Goal: Task Accomplishment & Management: Complete application form

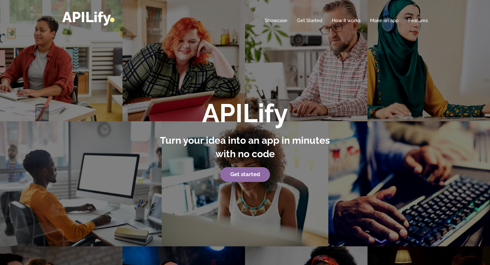
click at [248, 175] on strong "Get started" at bounding box center [245, 174] width 30 height 6
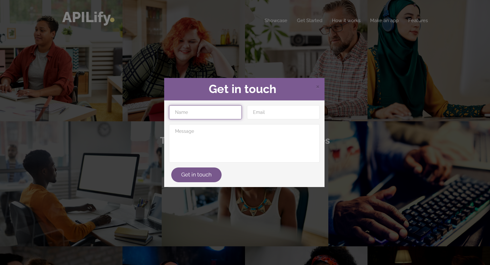
click at [204, 106] on input "text" at bounding box center [205, 112] width 73 height 14
type input "rebecca"
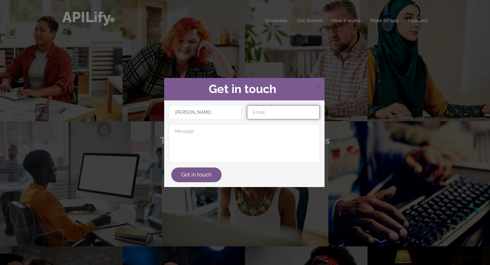
click at [254, 113] on input "email" at bounding box center [283, 112] width 73 height 14
type input "rebeccawing99@gmail.com"
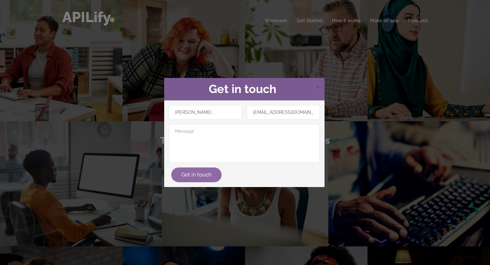
click at [198, 180] on button "Get in touch" at bounding box center [196, 174] width 50 height 15
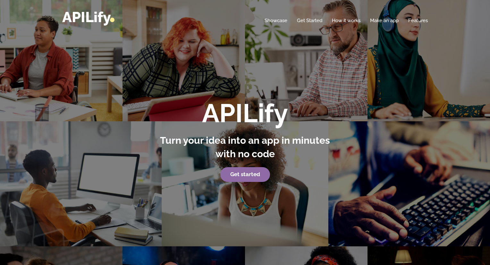
click at [252, 179] on link "Get started" at bounding box center [245, 174] width 50 height 15
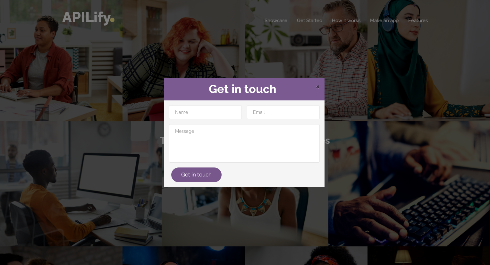
click at [316, 83] on span "×" at bounding box center [318, 86] width 4 height 10
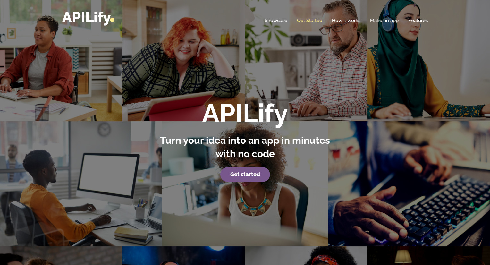
click at [312, 22] on link "Get Started" at bounding box center [309, 20] width 25 height 6
click at [380, 22] on link "Make an app" at bounding box center [384, 20] width 29 height 6
click at [379, 21] on link "Make an app" at bounding box center [384, 20] width 29 height 6
click at [257, 180] on p "Get started" at bounding box center [245, 174] width 178 height 15
click at [242, 170] on link "Get started" at bounding box center [245, 174] width 50 height 15
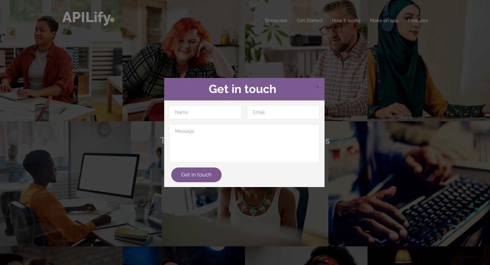
click at [355, 22] on div "× Get in touch Get in touch" at bounding box center [245, 132] width 490 height 265
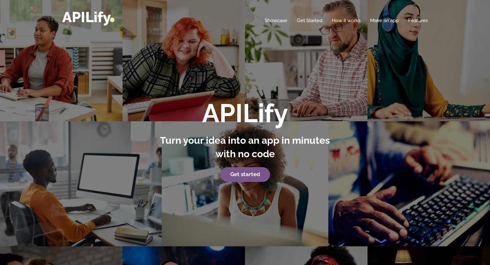
click at [348, 18] on link "How it works" at bounding box center [346, 20] width 29 height 6
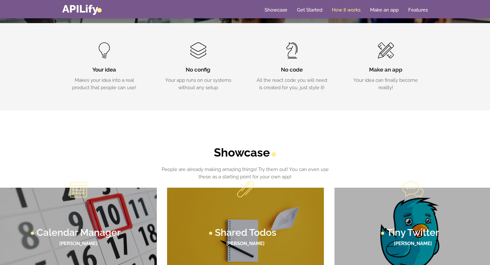
scroll to position [247, 0]
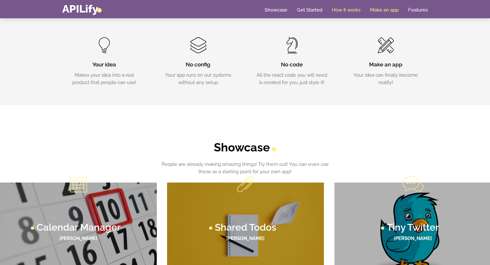
click at [376, 9] on link "Make an app" at bounding box center [384, 10] width 29 height 6
click at [382, 48] on span at bounding box center [385, 45] width 15 height 16
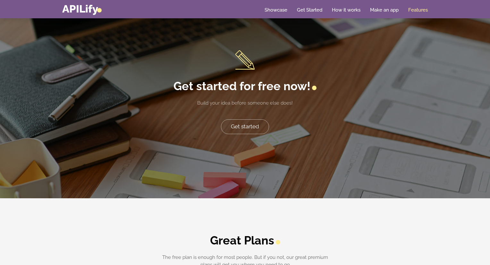
scroll to position [1336, 0]
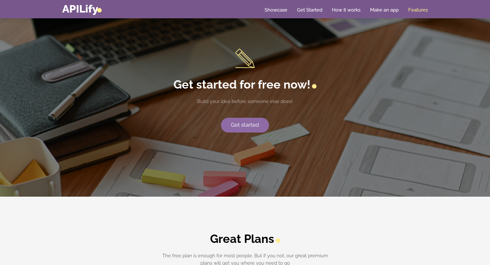
click at [256, 124] on link "Get started" at bounding box center [245, 125] width 48 height 15
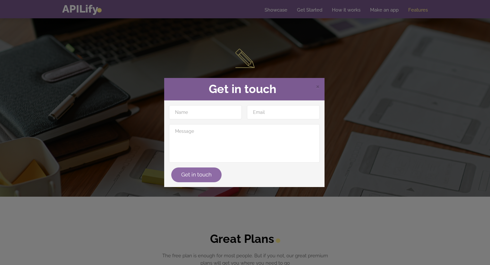
click at [213, 178] on button "Get in touch" at bounding box center [196, 174] width 50 height 15
click at [265, 204] on div "× Get in touch Get in touch" at bounding box center [245, 132] width 490 height 265
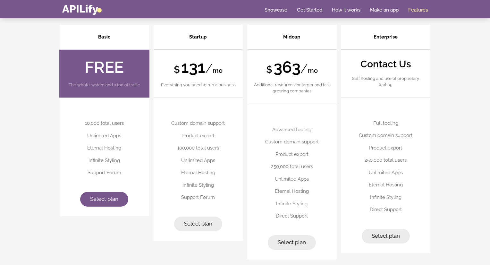
scroll to position [1615, 0]
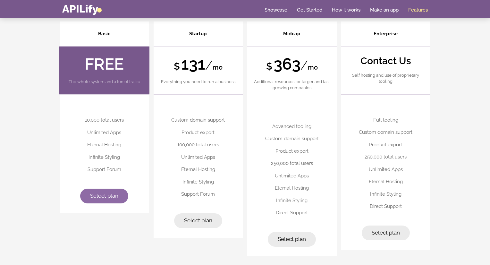
click at [95, 195] on span "Select plan" at bounding box center [104, 195] width 28 height 6
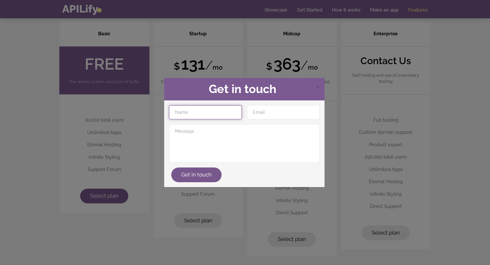
click at [200, 112] on input "text" at bounding box center [205, 112] width 73 height 14
type input "rebecca"
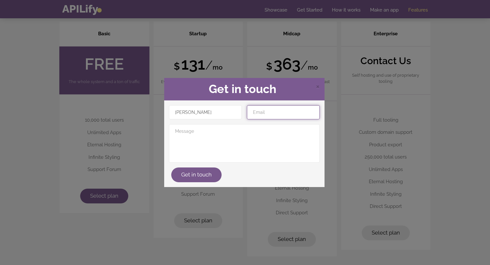
click at [260, 117] on input "email" at bounding box center [283, 112] width 73 height 14
type input "rebeccawing99@gmail.com"
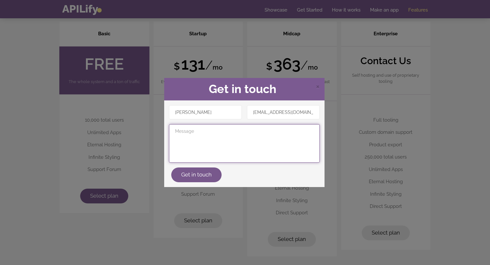
click at [240, 138] on textarea at bounding box center [244, 143] width 151 height 38
type textarea "hi"
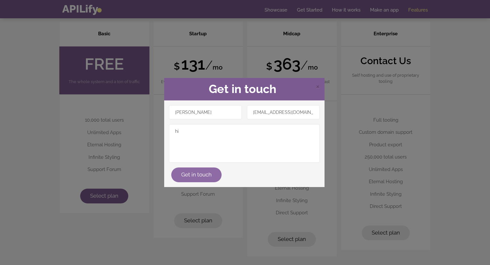
click at [210, 176] on button "Get in touch" at bounding box center [196, 174] width 50 height 15
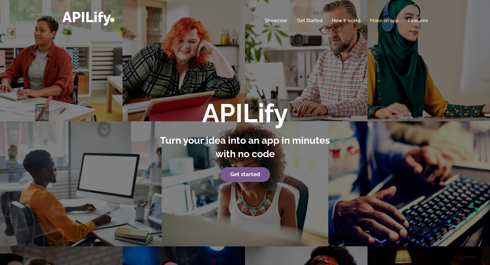
click at [385, 18] on link "Make an app" at bounding box center [384, 20] width 29 height 6
